Goal: Check status

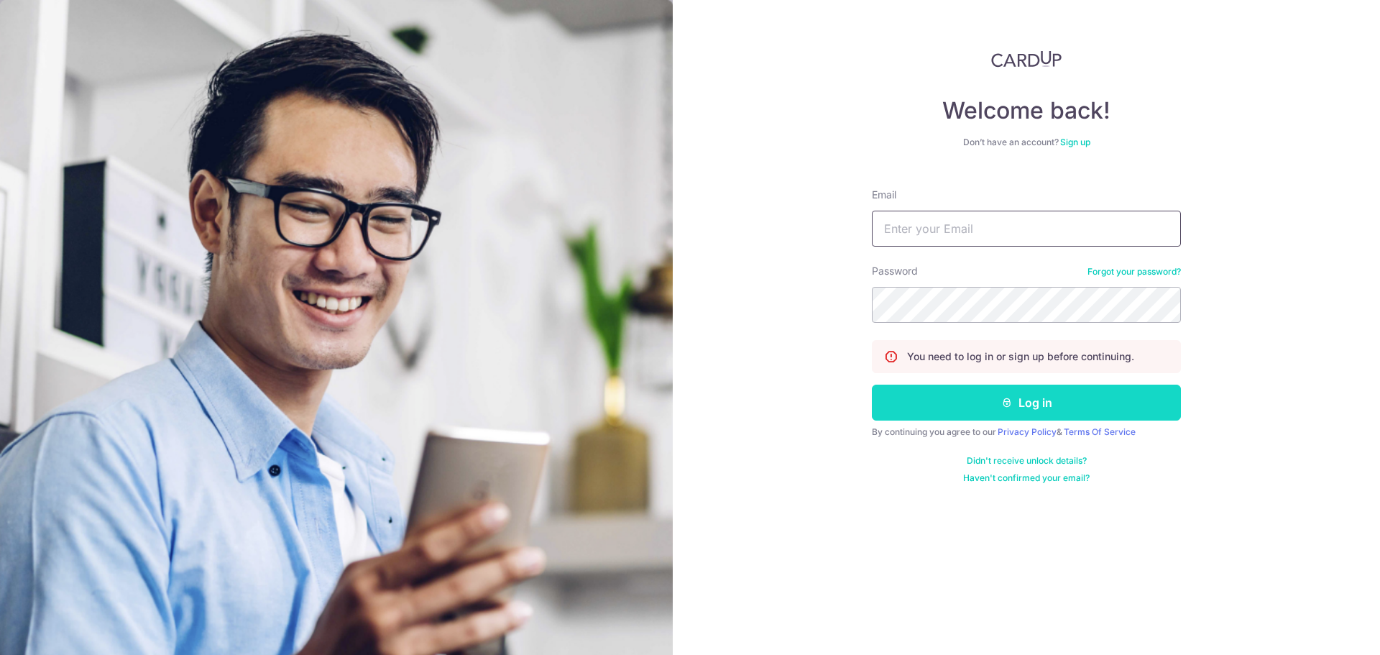
type input "[PERSON_NAME][EMAIL_ADDRESS][PERSON_NAME][DOMAIN_NAME]"
click at [917, 413] on button "Log in" at bounding box center [1026, 403] width 309 height 36
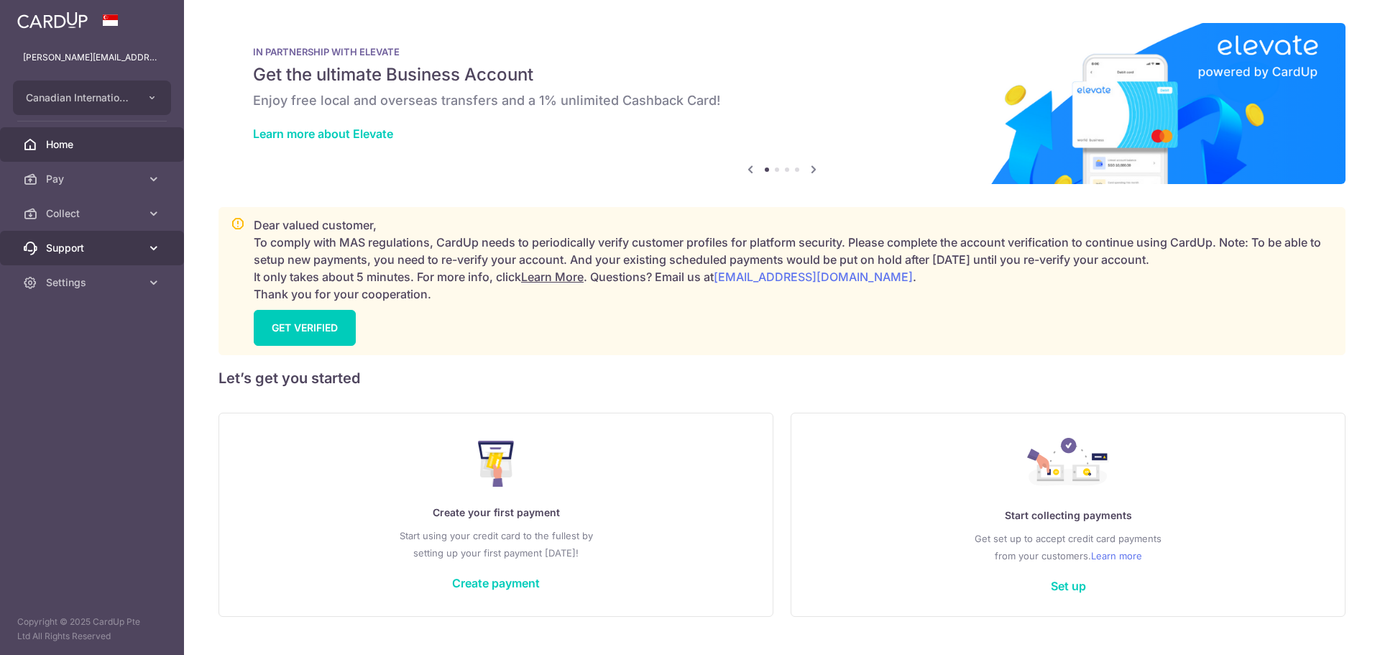
click at [64, 245] on span "Support" at bounding box center [93, 248] width 95 height 14
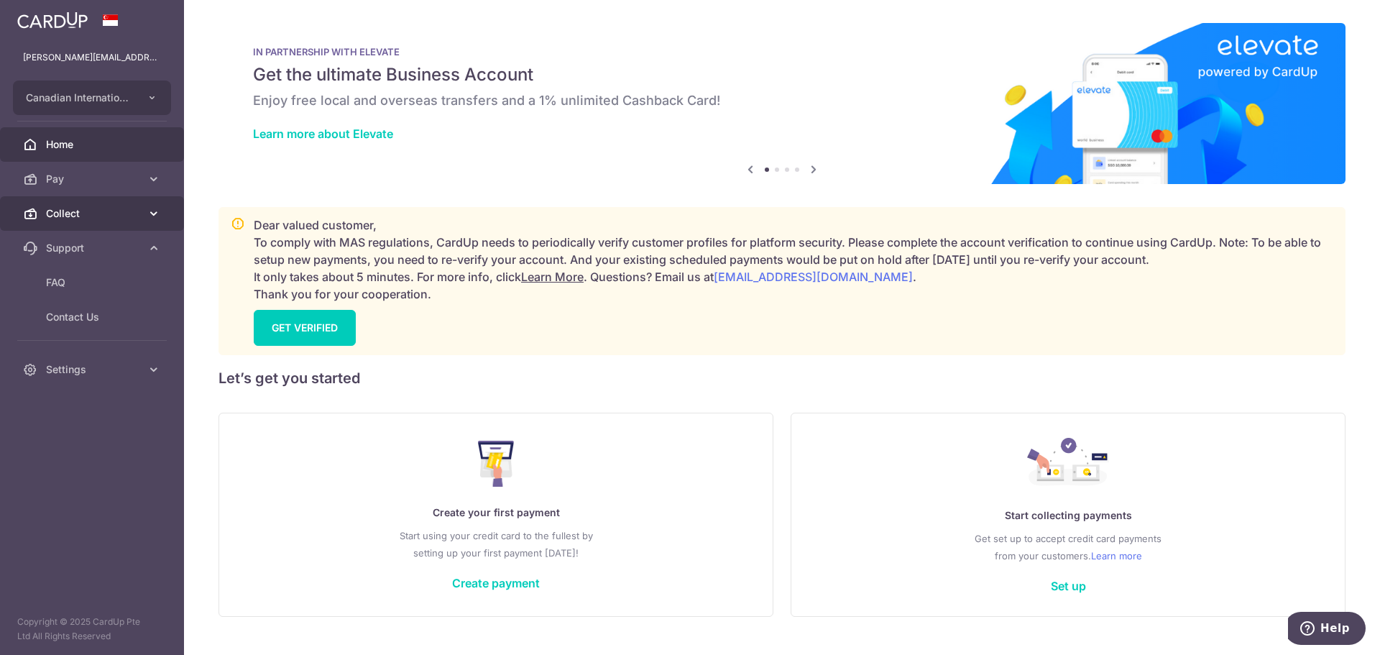
click at [76, 218] on span "Collect" at bounding box center [93, 213] width 95 height 14
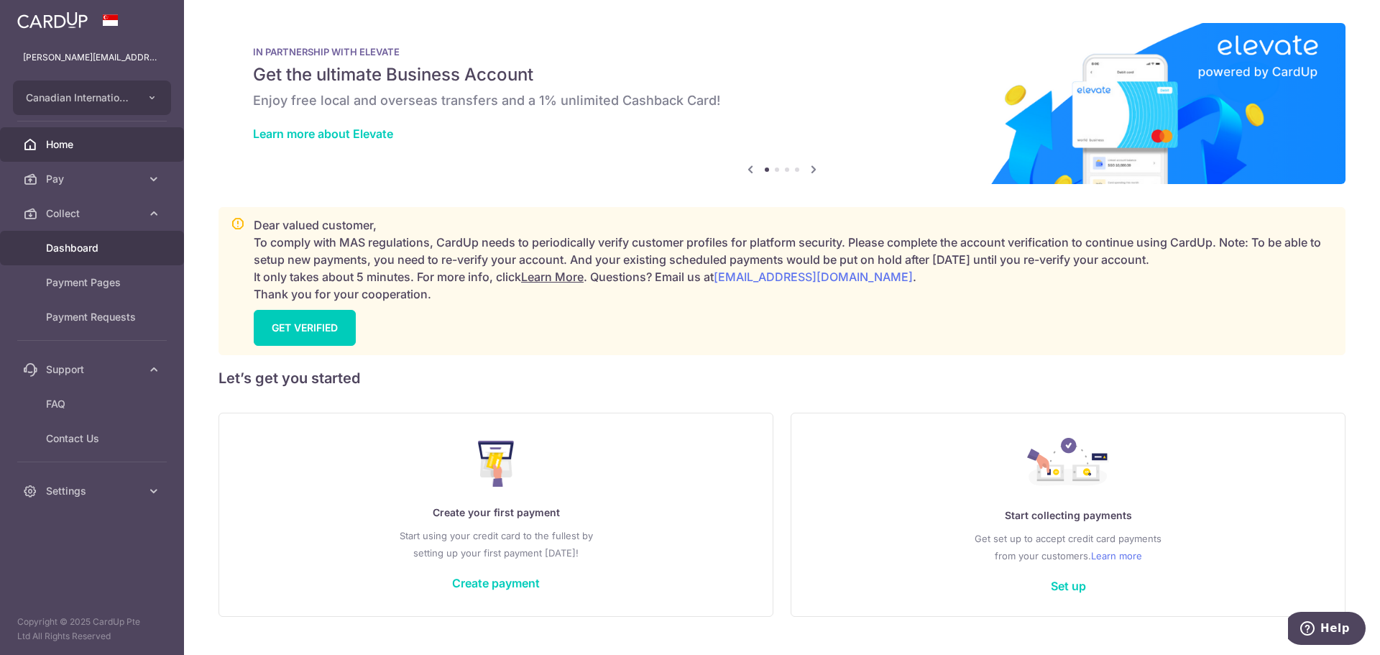
click at [85, 242] on span "Dashboard" at bounding box center [93, 248] width 95 height 14
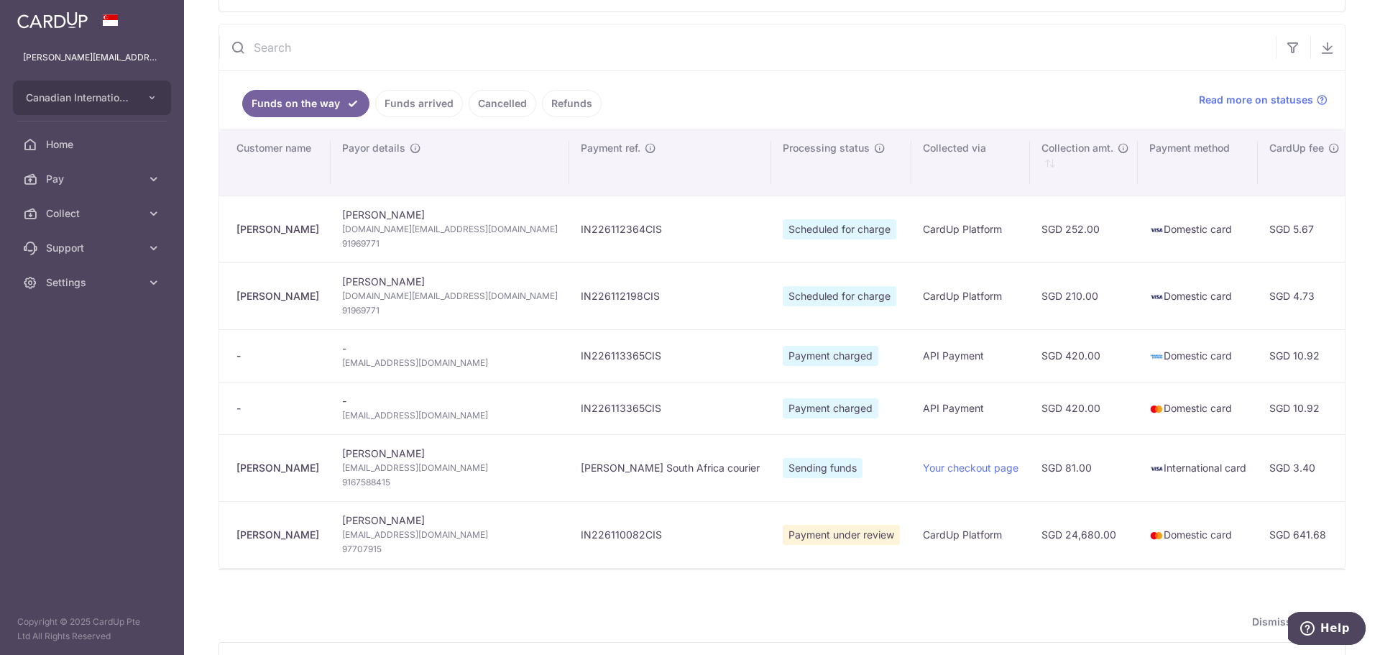
click at [414, 94] on link "Funds arrived" at bounding box center [419, 103] width 88 height 27
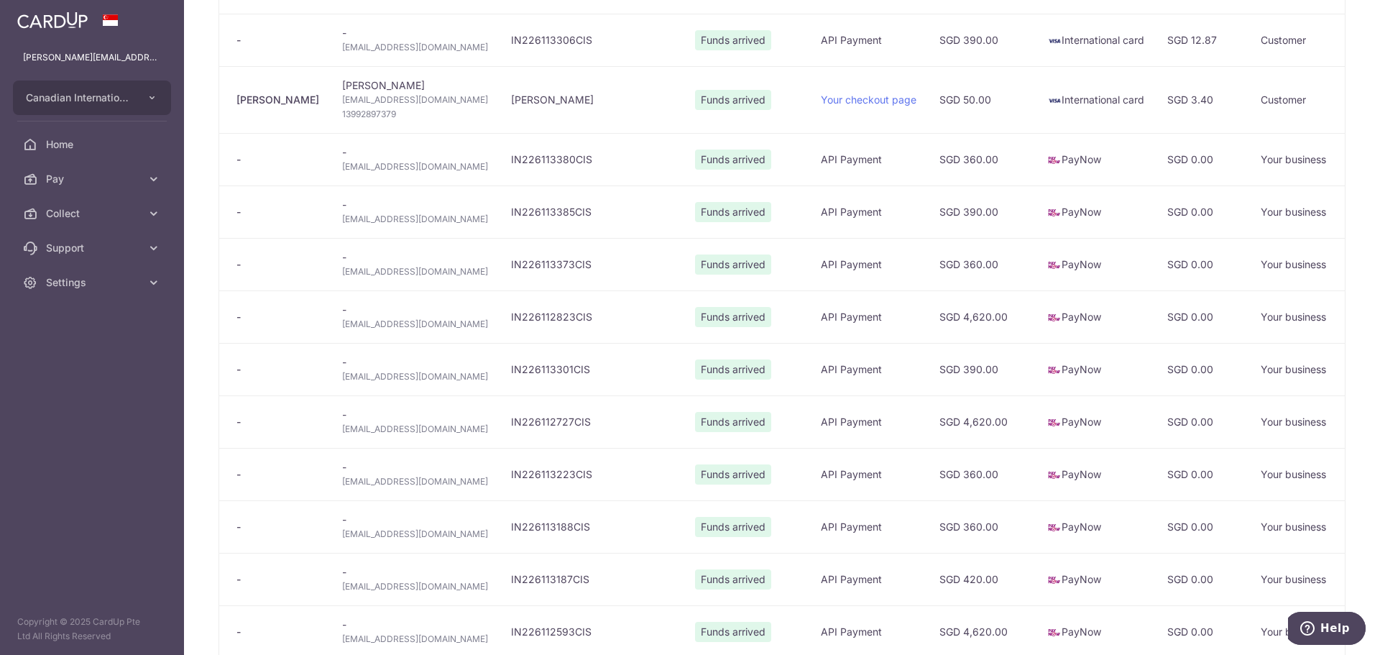
scroll to position [647, 0]
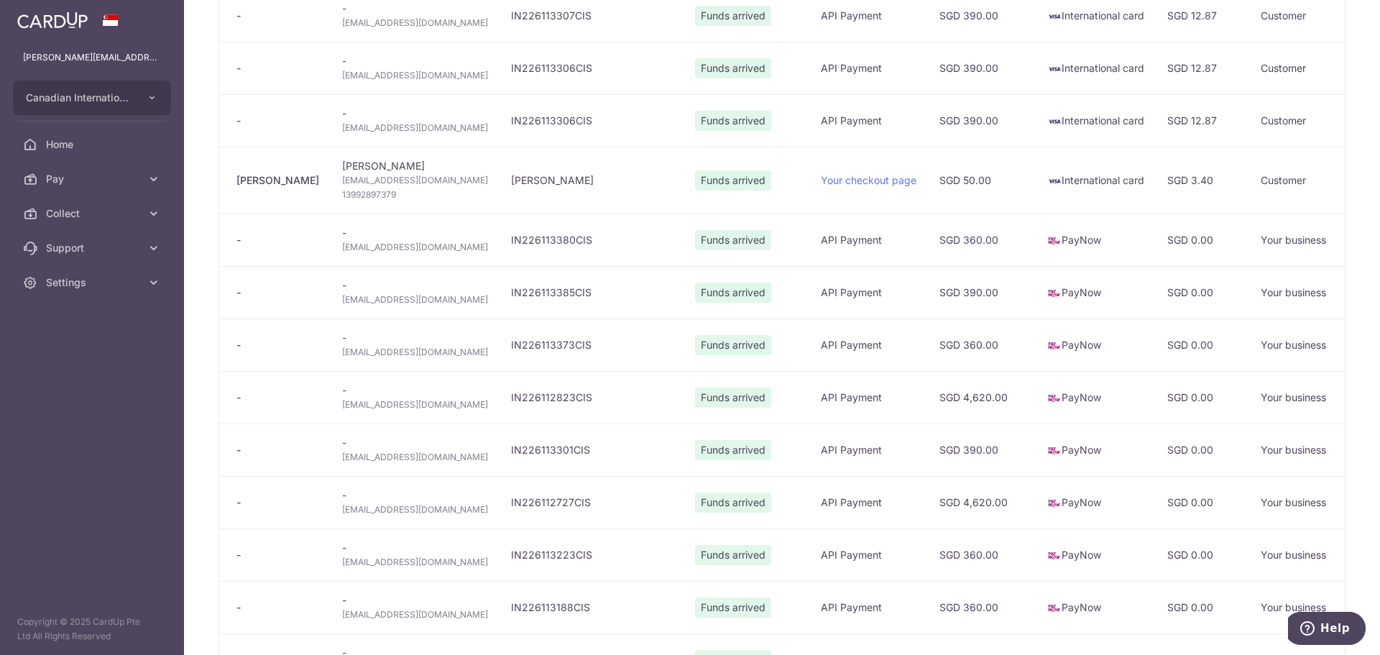
type input "September 2025"
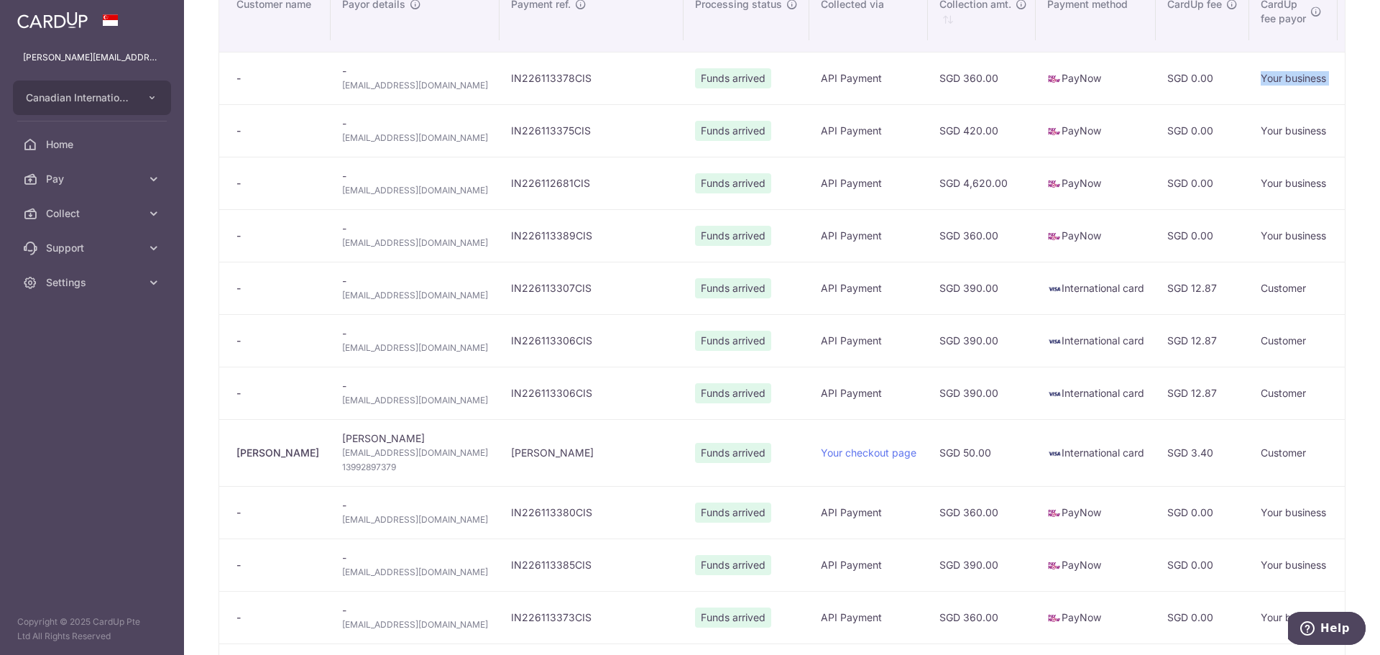
scroll to position [0, 533]
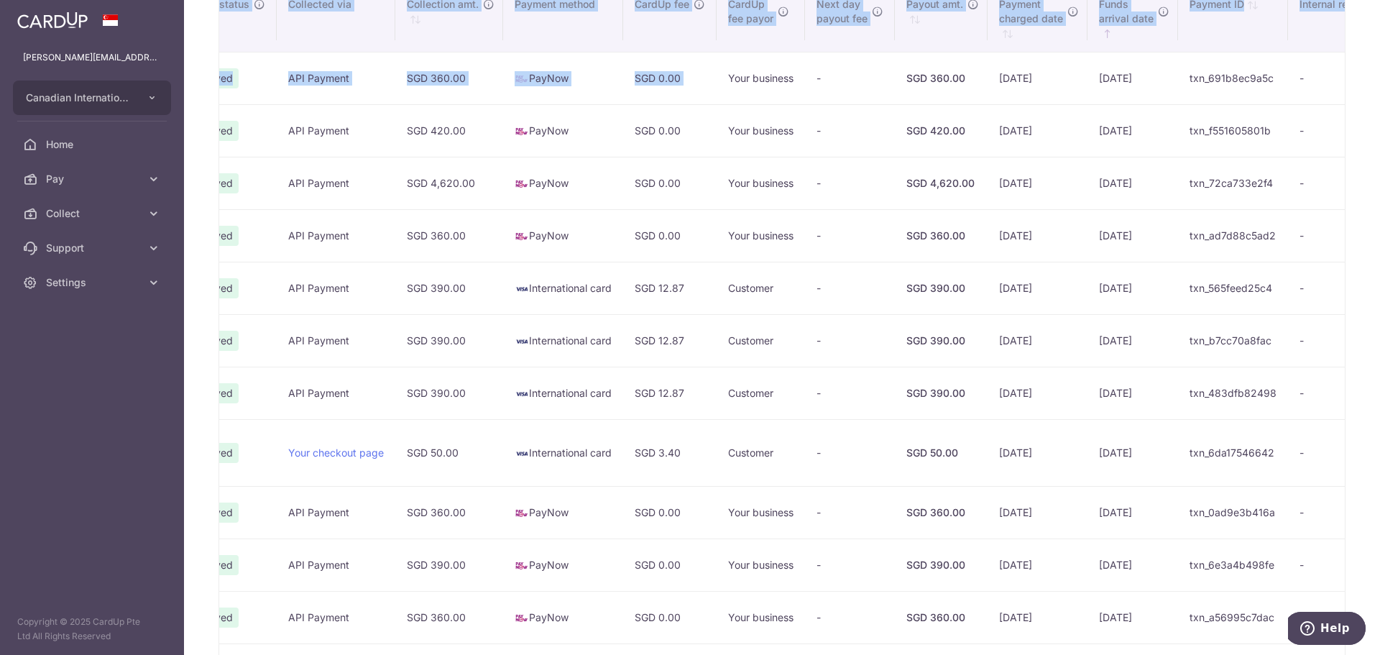
drag, startPoint x: 1297, startPoint y: 60, endPoint x: 1380, endPoint y: 50, distance: 83.3
click at [1380, 49] on div "Collect dashboard Collect Payment Create request to collect payments Custom Pay…" at bounding box center [782, 327] width 1196 height 655
click at [1088, 127] on td "11/09/2025" at bounding box center [1133, 130] width 91 height 52
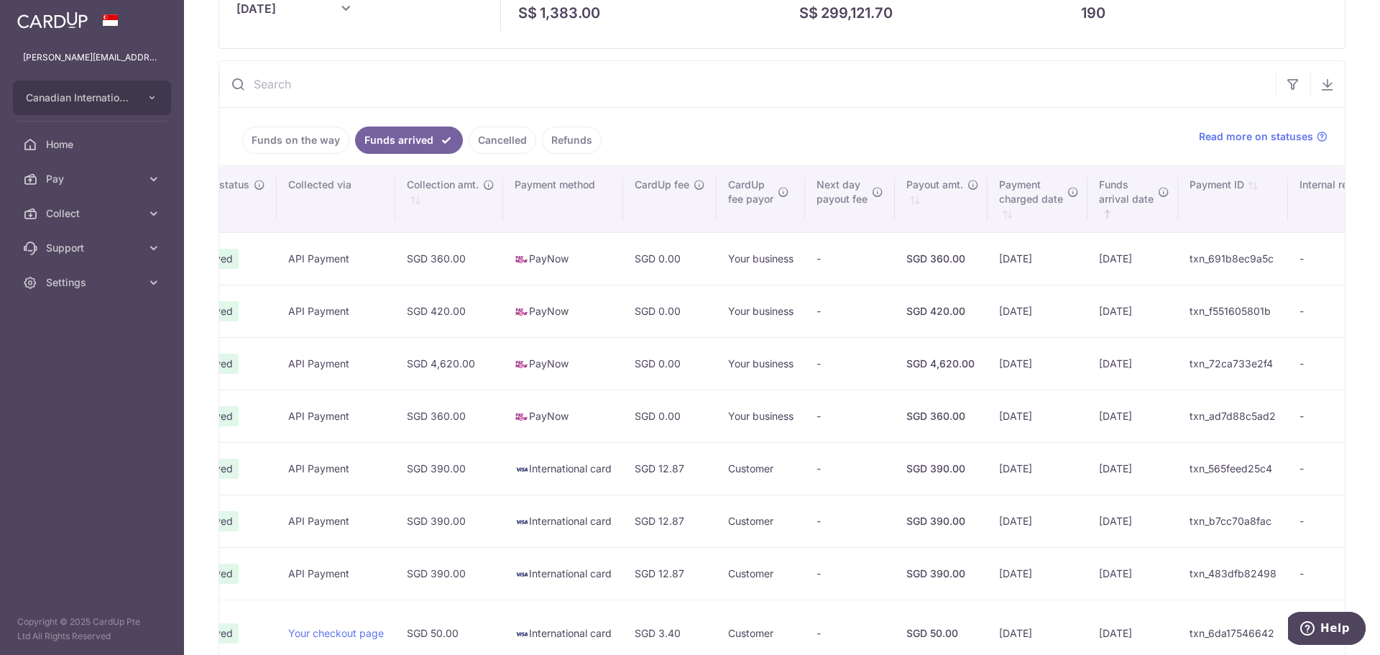
scroll to position [0, 0]
